Goal: Information Seeking & Learning: Learn about a topic

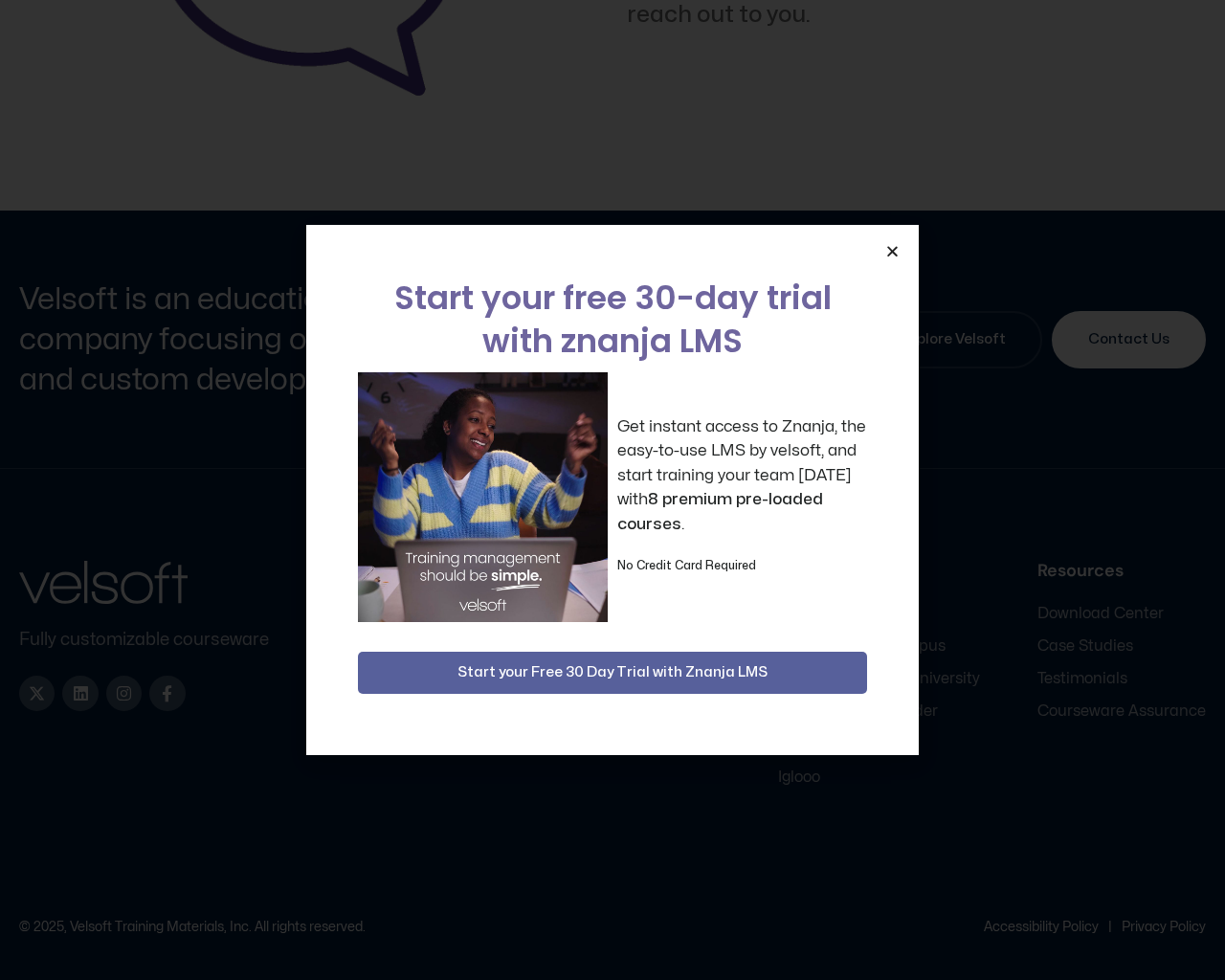
scroll to position [3737, 0]
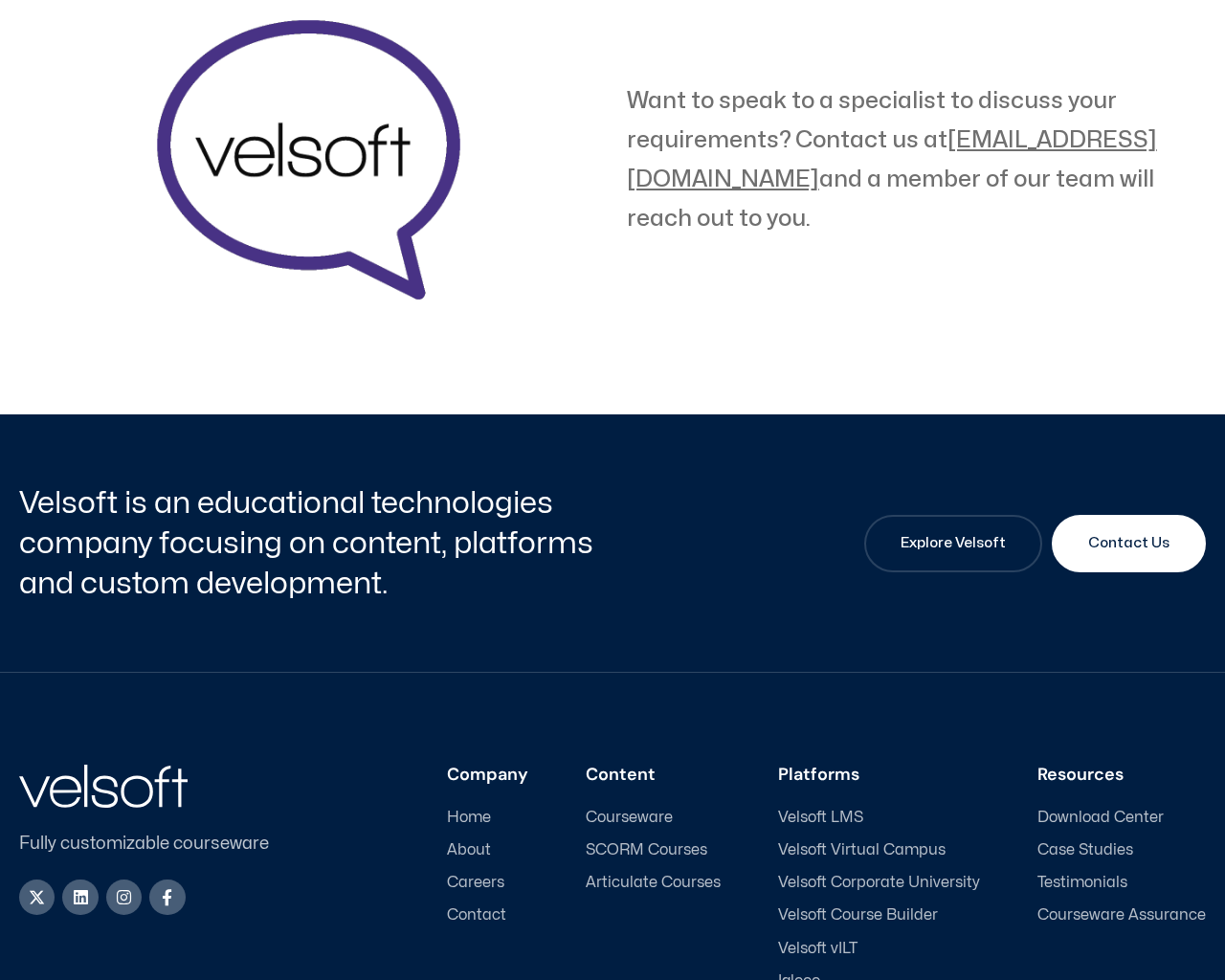
scroll to position [3315, 0]
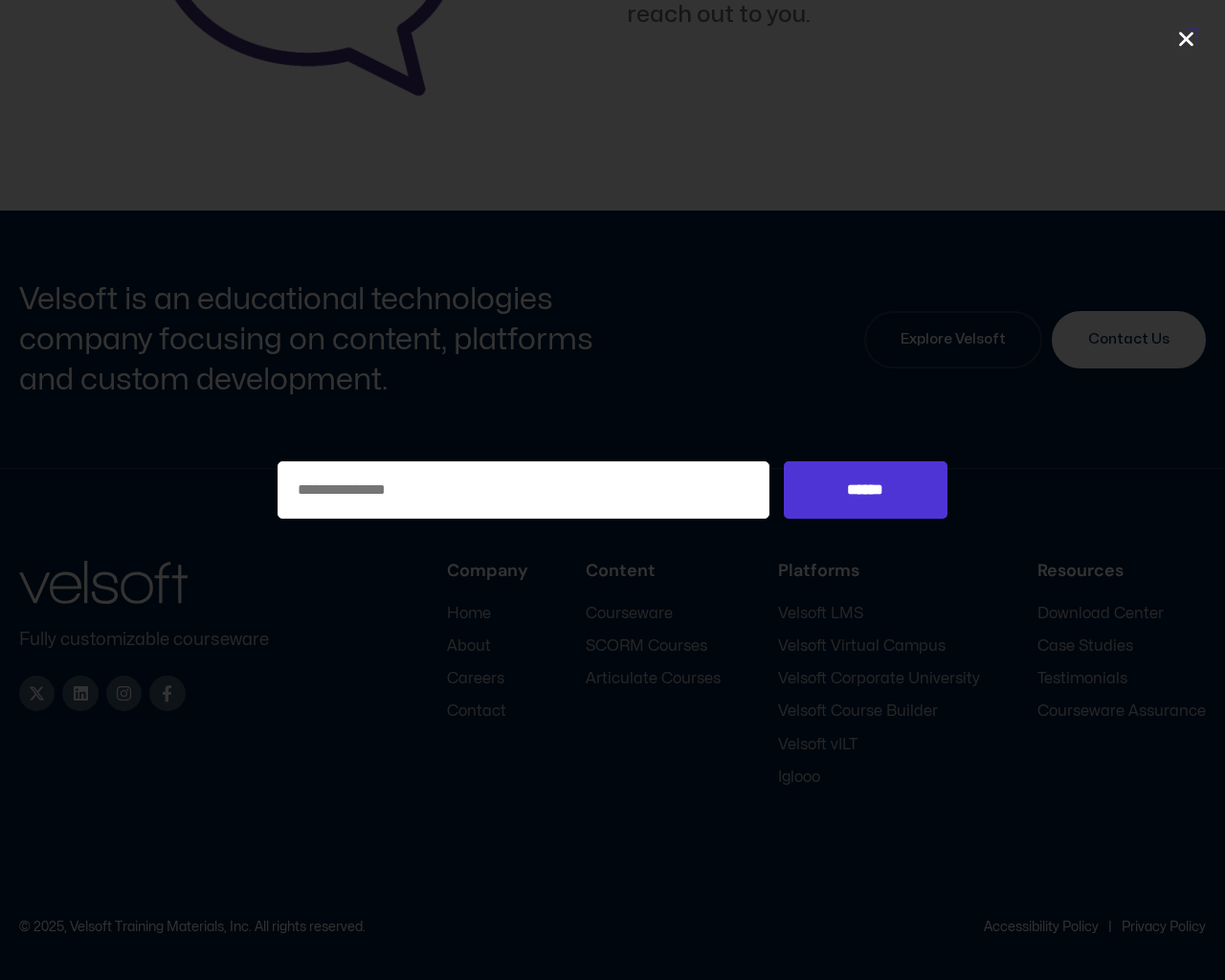
type input "***"
